Goal: Obtain resource: Download file/media

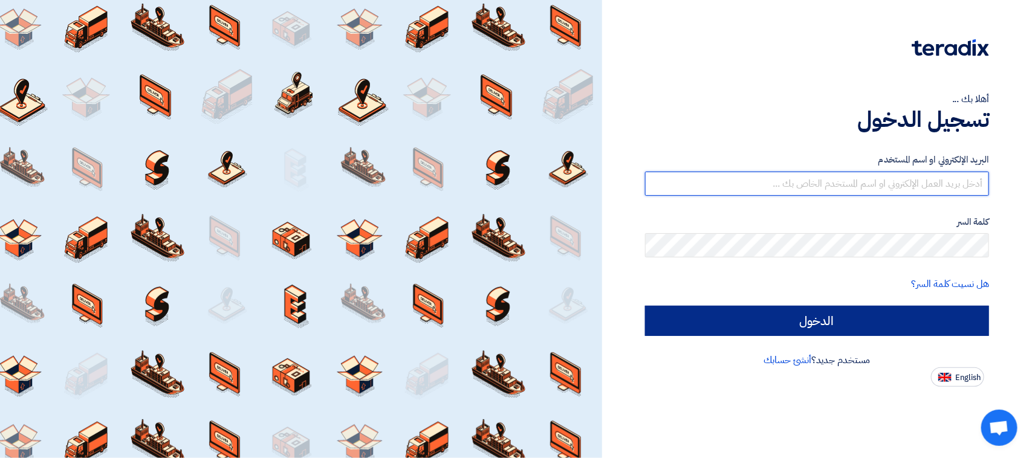
type input "[EMAIL_ADDRESS][DOMAIN_NAME]"
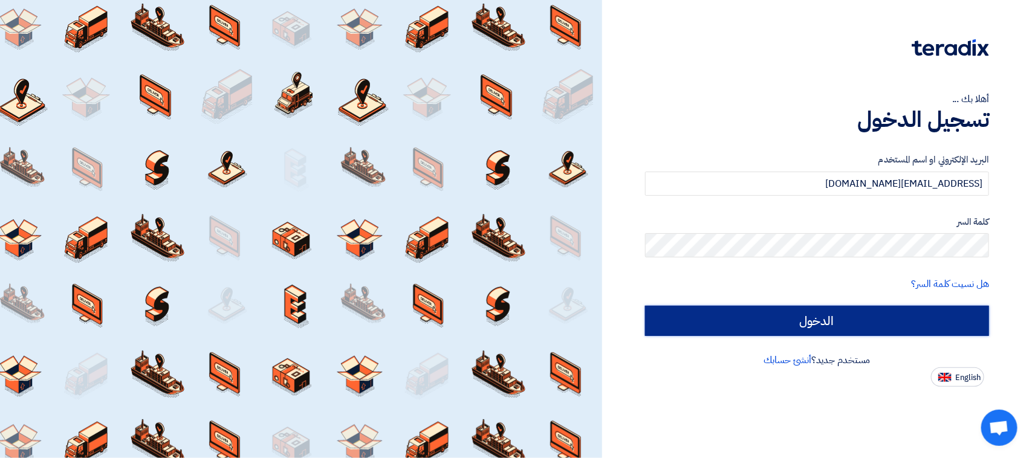
click at [863, 318] on input "الدخول" at bounding box center [817, 321] width 344 height 30
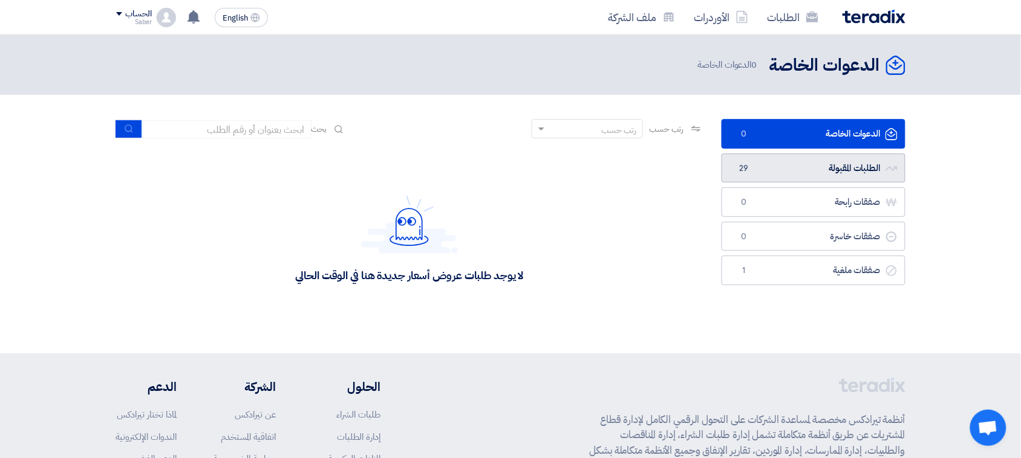
click at [797, 158] on link "الطلبات المقبولة الطلبات المقبولة 29" at bounding box center [813, 169] width 184 height 30
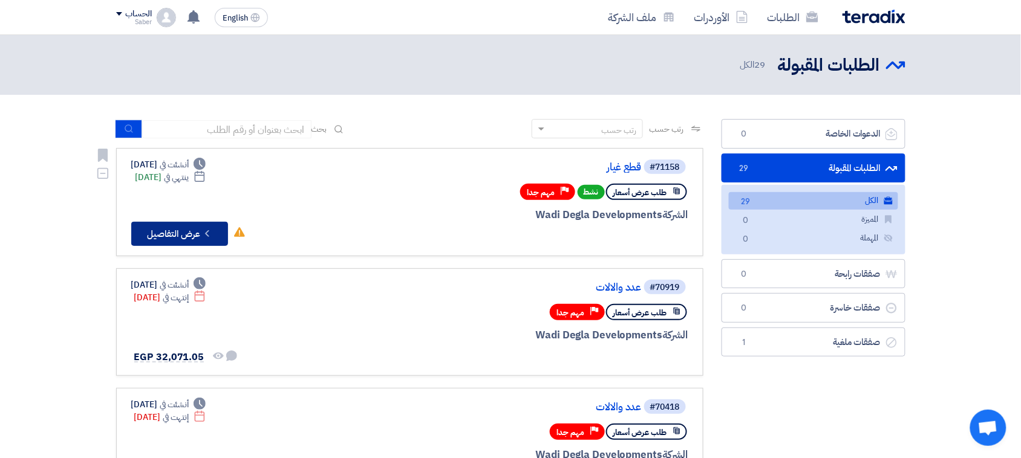
click at [197, 227] on button "Check details عرض التفاصيل" at bounding box center [179, 234] width 97 height 24
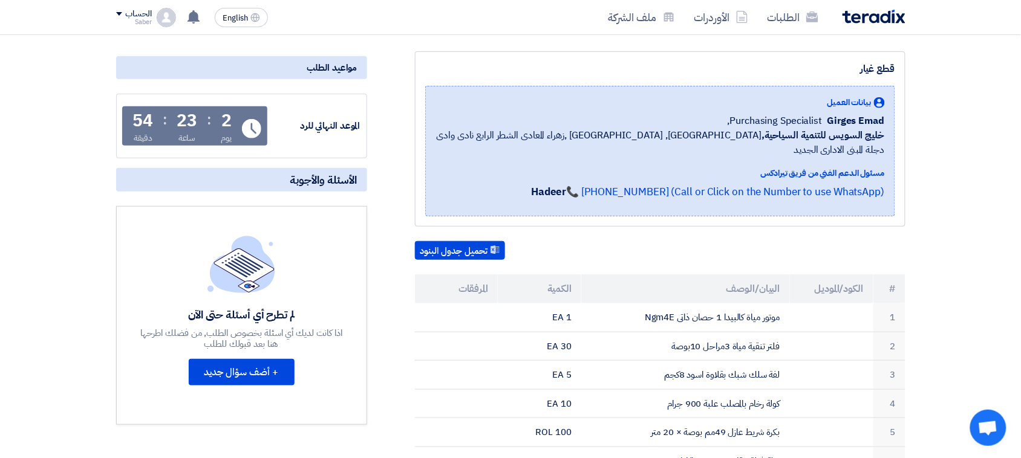
scroll to position [76, 0]
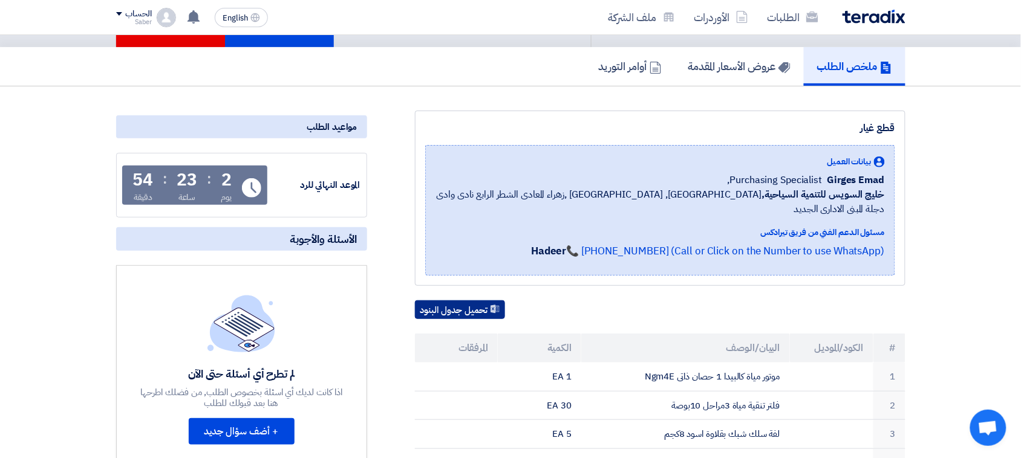
click at [479, 301] on button "تحميل جدول البنود" at bounding box center [460, 310] width 90 height 19
